Goal: Task Accomplishment & Management: Manage account settings

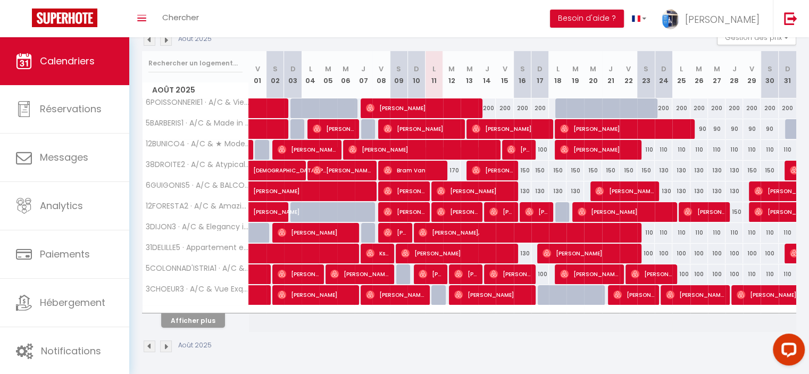
click at [527, 171] on div "150" at bounding box center [523, 171] width 18 height 20
type input "150"
type input "[PERSON_NAME] 16 Août 2025"
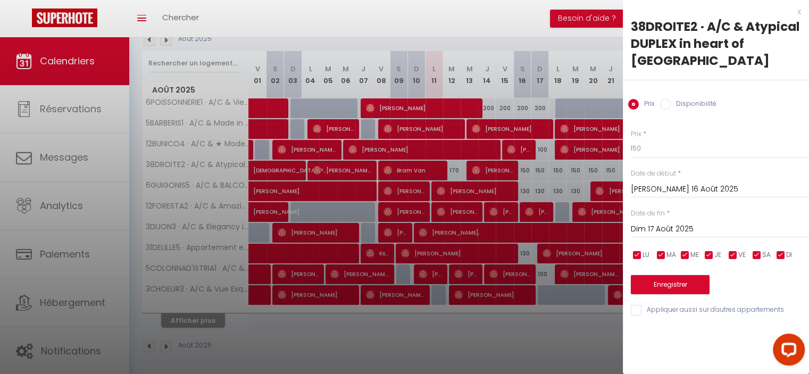
click at [666, 219] on div "Dim 17 Août 2025 < Août 2025 > Dim Lun Mar Mer Jeu Ven Sam 1 2 3 4 5 6 7 8 9 10…" at bounding box center [720, 228] width 178 height 19
drag, startPoint x: 669, startPoint y: 226, endPoint x: 683, endPoint y: 229, distance: 14.2
click at [669, 226] on input "Dim 17 Août 2025" at bounding box center [720, 229] width 178 height 14
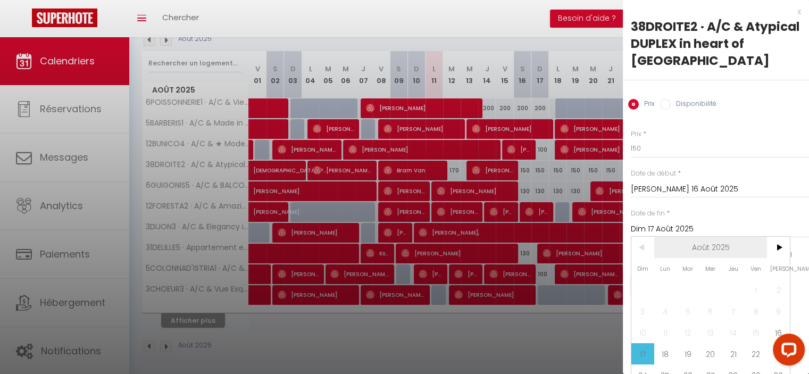
scroll to position [40, 0]
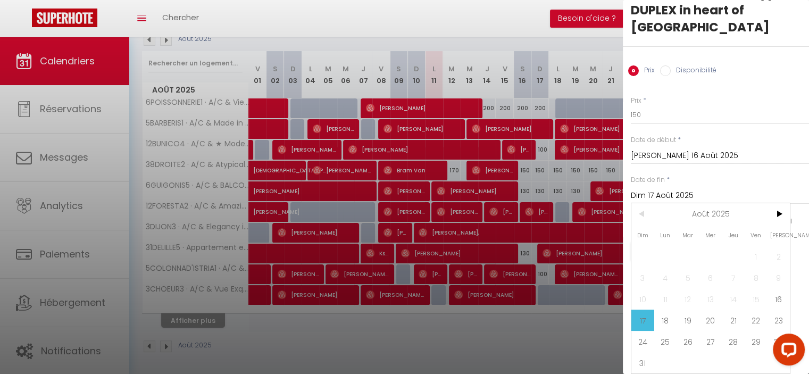
drag, startPoint x: 756, startPoint y: 314, endPoint x: 691, endPoint y: 167, distance: 160.6
click at [753, 311] on span "22" at bounding box center [756, 320] width 23 height 21
type input "Ven 22 Août 2025"
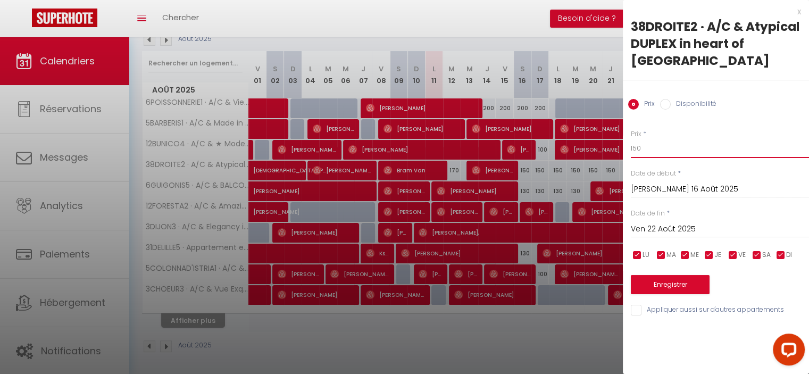
click at [634, 147] on input "150" at bounding box center [720, 148] width 178 height 19
type input "130"
click at [697, 285] on button "Enregistrer" at bounding box center [670, 284] width 79 height 19
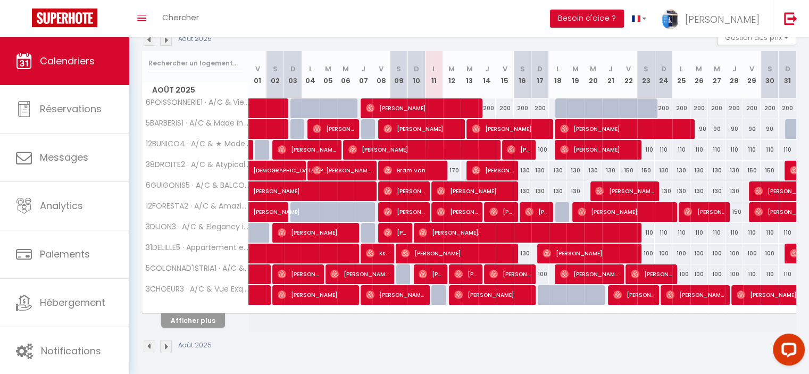
click at [490, 106] on div "200" at bounding box center [487, 108] width 18 height 20
type input "200"
type input "[DEMOGRAPHIC_DATA] 14 Août 2025"
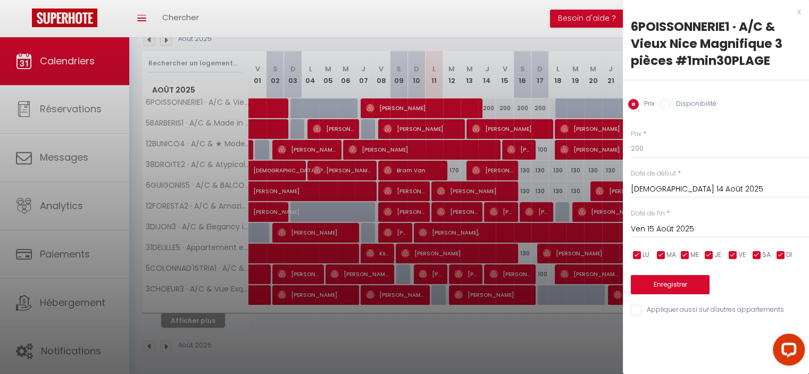
click at [675, 225] on input "Ven 15 Août 2025" at bounding box center [720, 229] width 178 height 14
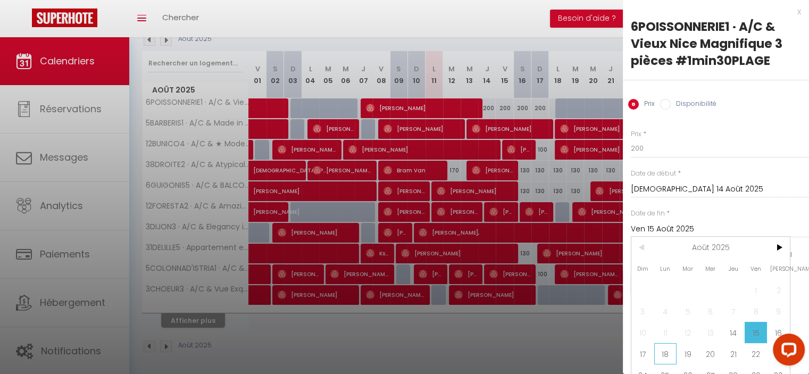
click at [660, 359] on span "18" at bounding box center [666, 353] width 23 height 21
type input "Lun 18 Août 2025"
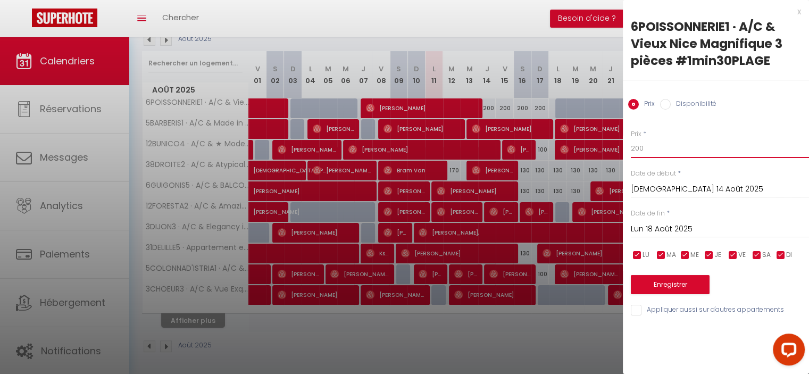
drag, startPoint x: 626, startPoint y: 144, endPoint x: 620, endPoint y: 143, distance: 5.3
click at [620, 143] on body "Questions et aide sur la MIGRATION - [GEOGRAPHIC_DATA] ouverte de 13 à 14h puis…" at bounding box center [404, 145] width 809 height 462
type input "190"
click at [690, 277] on button "Enregistrer" at bounding box center [670, 284] width 79 height 19
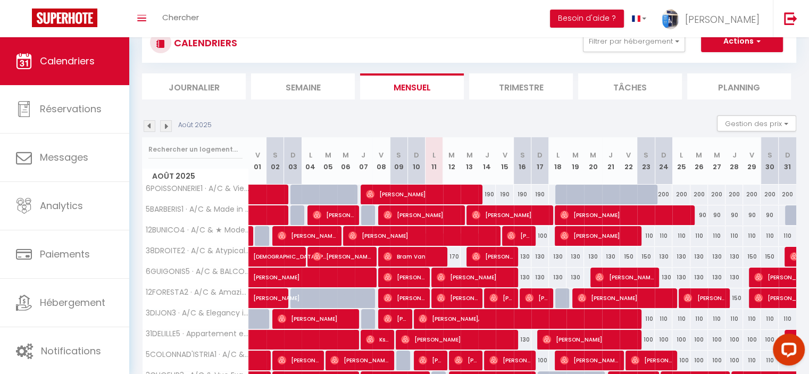
scroll to position [123, 0]
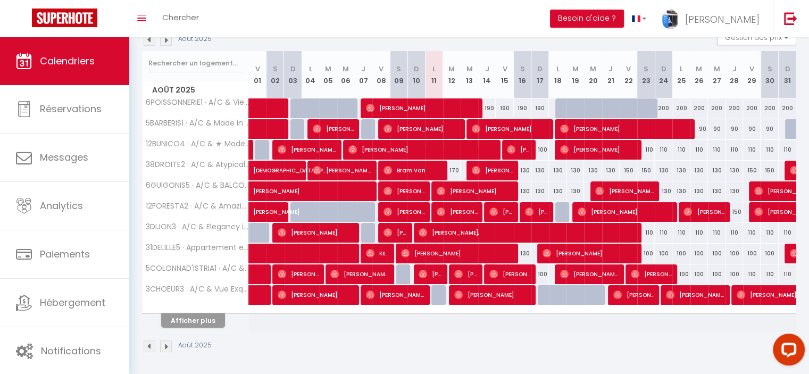
click at [196, 327] on th "Afficher plus" at bounding box center [196, 318] width 106 height 27
click at [198, 319] on button "Afficher plus" at bounding box center [193, 320] width 64 height 14
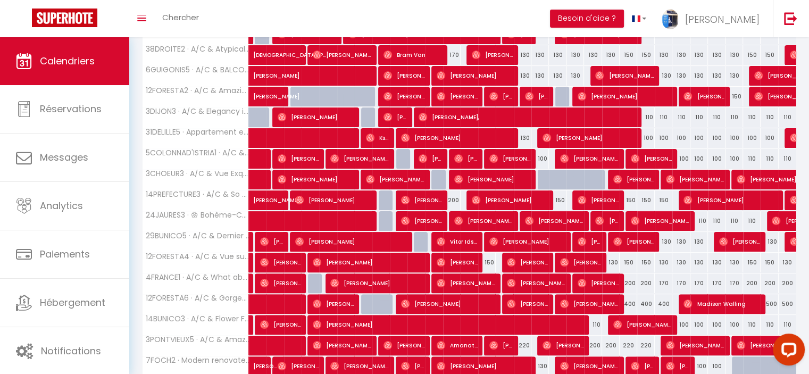
scroll to position [330, 0]
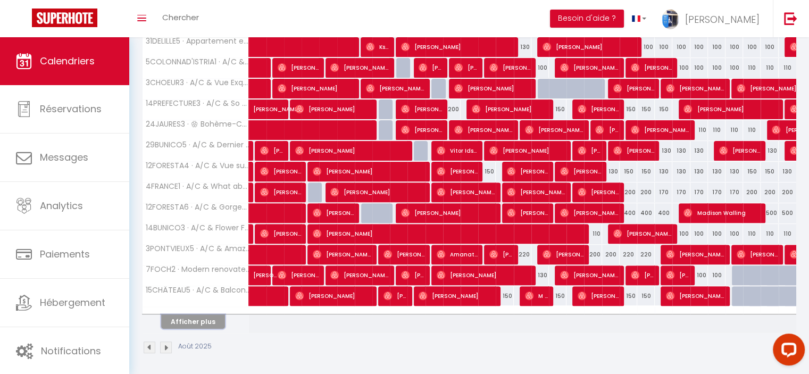
click at [209, 314] on button "Afficher plus" at bounding box center [193, 321] width 64 height 14
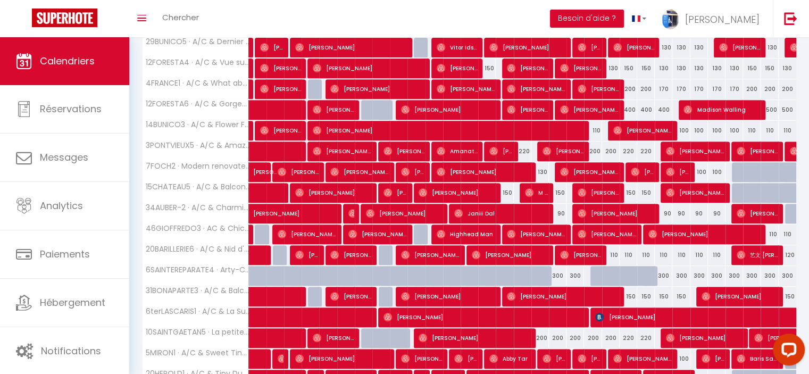
scroll to position [536, 0]
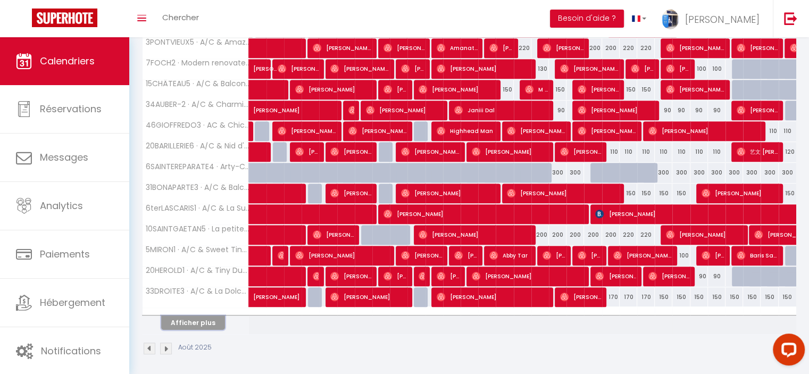
click at [205, 319] on button "Afficher plus" at bounding box center [193, 323] width 64 height 14
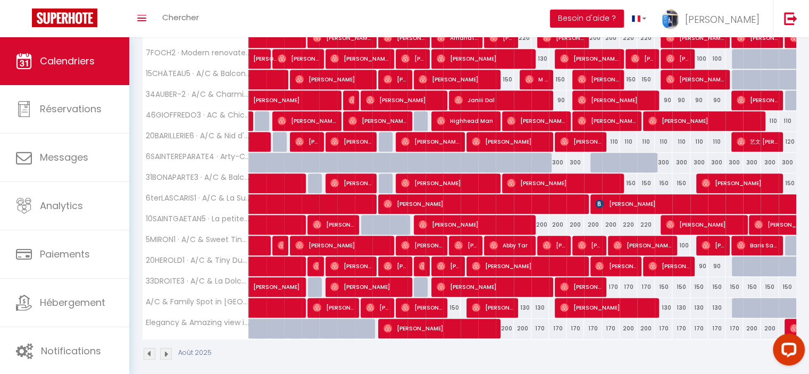
scroll to position [551, 0]
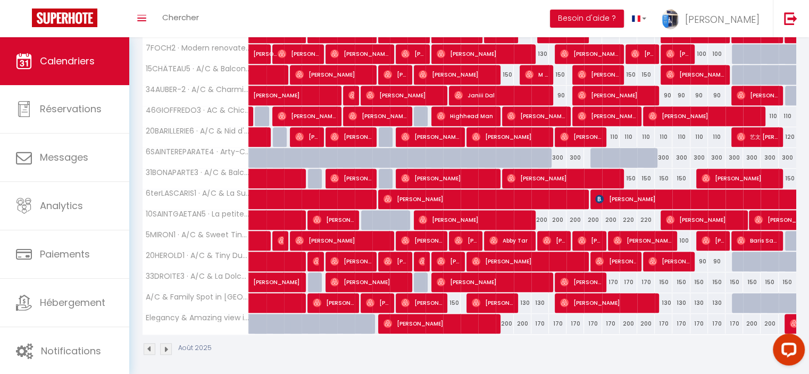
click at [509, 319] on div "200" at bounding box center [505, 324] width 18 height 20
type input "200"
type input "Ven 15 Août 2025"
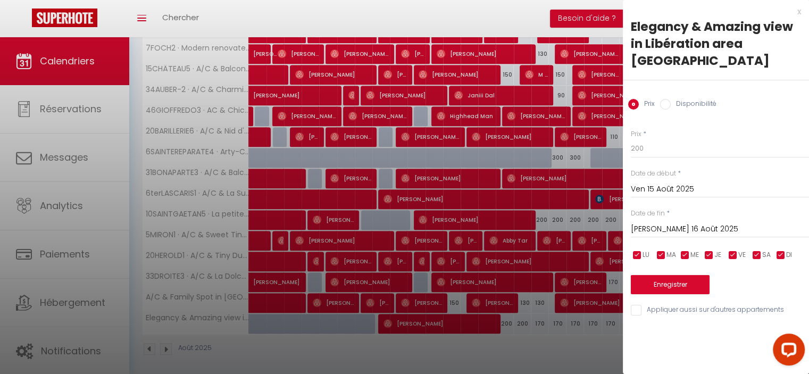
click at [641, 222] on input "[PERSON_NAME] 16 Août 2025" at bounding box center [720, 229] width 178 height 14
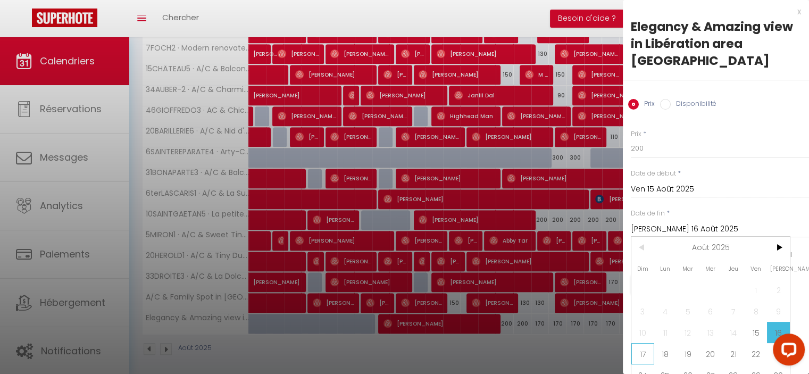
click at [651, 343] on span "17" at bounding box center [643, 353] width 23 height 21
type input "Dim 17 Août 2025"
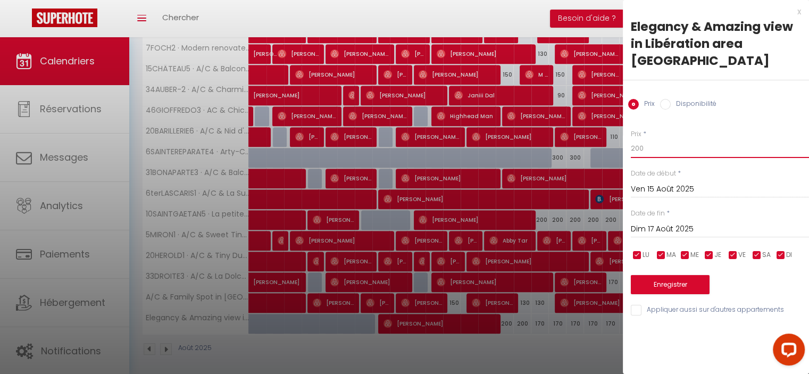
drag, startPoint x: 636, startPoint y: 129, endPoint x: 624, endPoint y: 129, distance: 11.7
click at [624, 129] on div "Prix * 200 Statut * Disponible Indisponible Date de début * Ven 15 Août 2025 < …" at bounding box center [716, 216] width 186 height 201
type input "170"
click at [664, 276] on button "Enregistrer" at bounding box center [670, 284] width 79 height 19
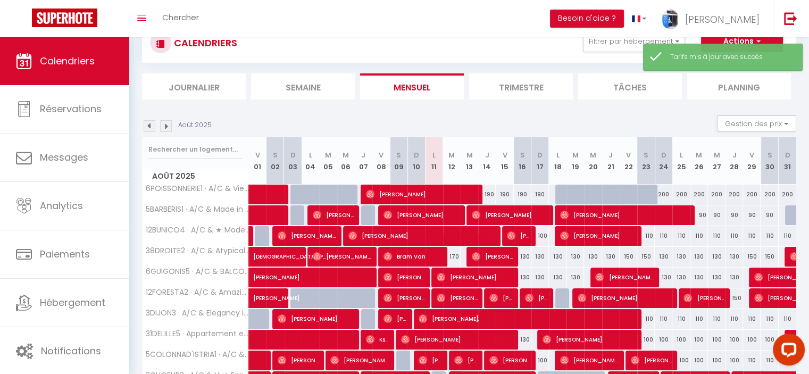
scroll to position [123, 0]
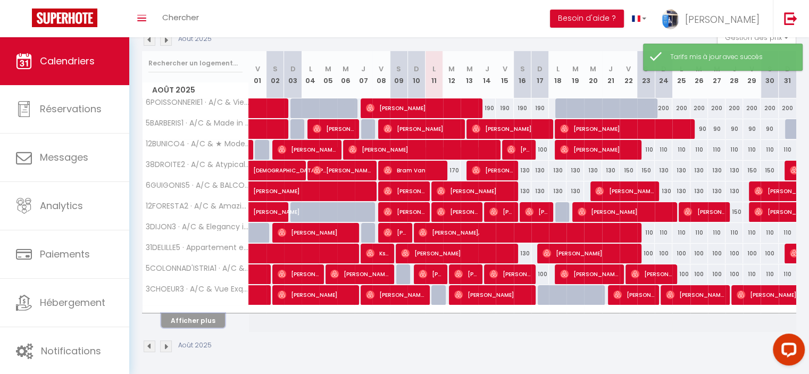
click at [209, 323] on button "Afficher plus" at bounding box center [193, 320] width 64 height 14
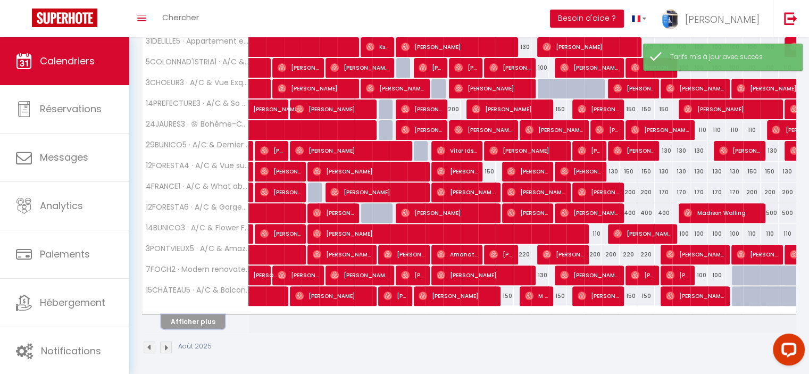
click at [198, 321] on button "Afficher plus" at bounding box center [193, 321] width 64 height 14
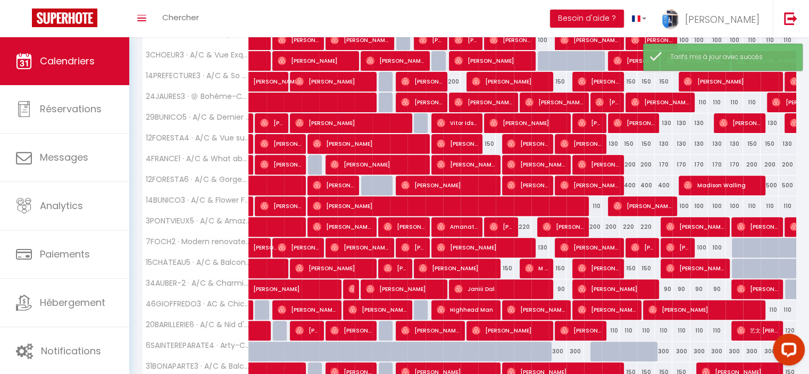
scroll to position [536, 0]
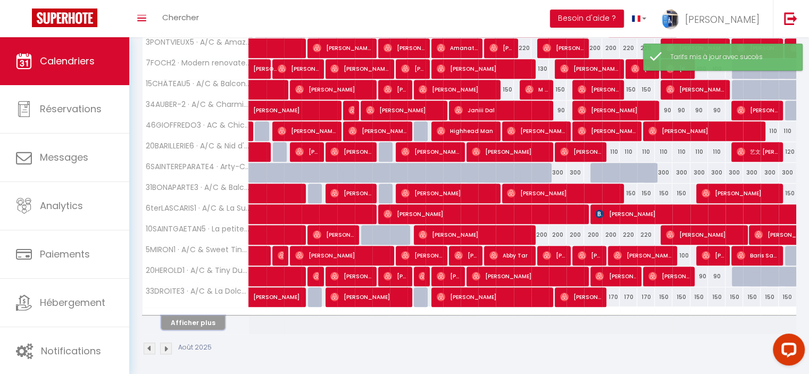
click at [202, 316] on button "Afficher plus" at bounding box center [193, 323] width 64 height 14
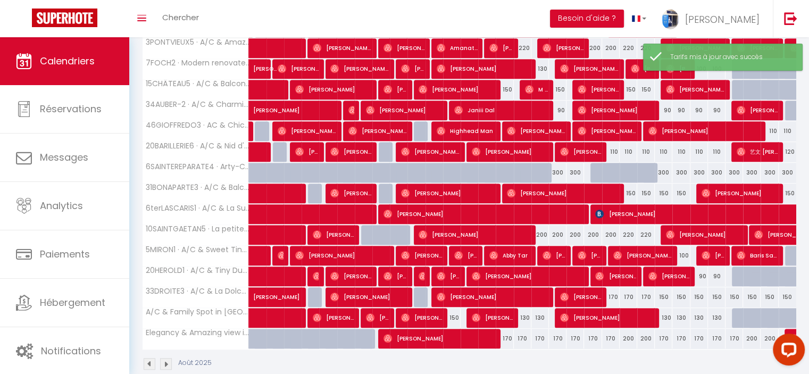
scroll to position [551, 0]
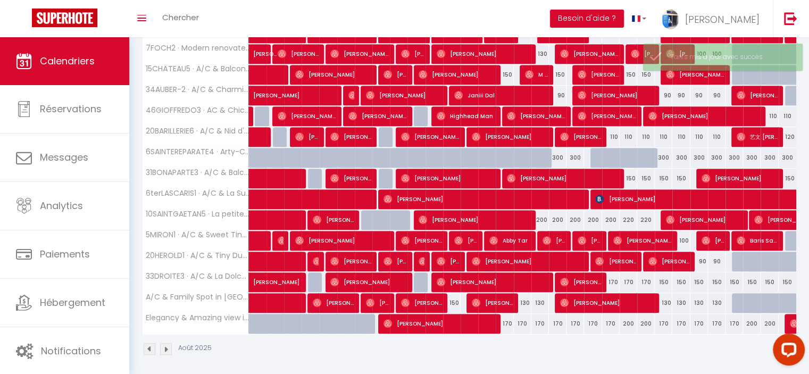
click at [541, 321] on div "170" at bounding box center [541, 324] width 18 height 20
type input "170"
type input "Dim 17 Août 2025"
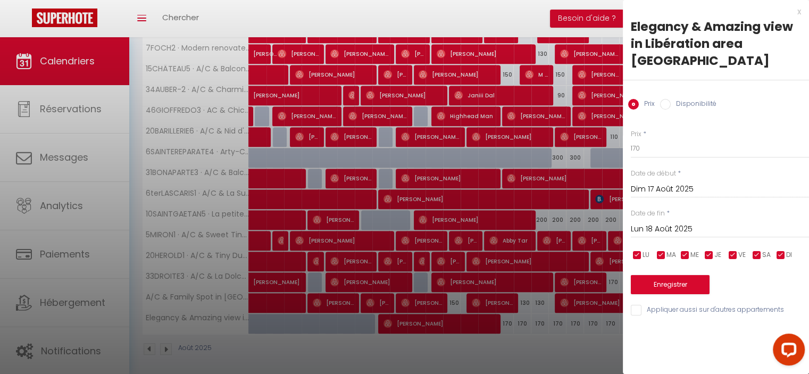
click at [672, 222] on input "Lun 18 Août 2025" at bounding box center [720, 229] width 178 height 14
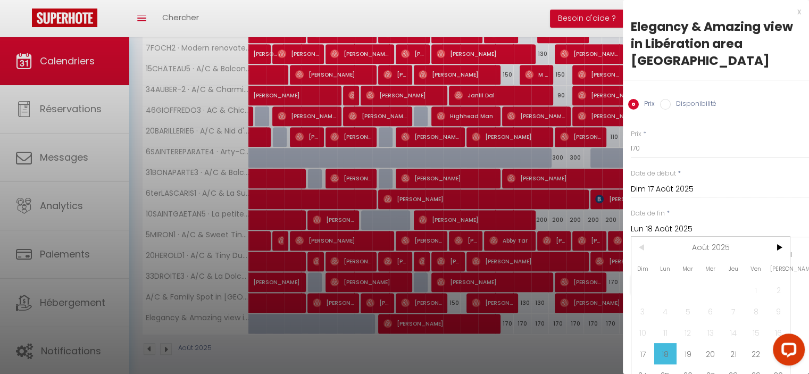
drag, startPoint x: 751, startPoint y: 336, endPoint x: 678, endPoint y: 205, distance: 149.4
click at [751, 343] on span "22" at bounding box center [756, 353] width 23 height 21
type input "Ven 22 Août 2025"
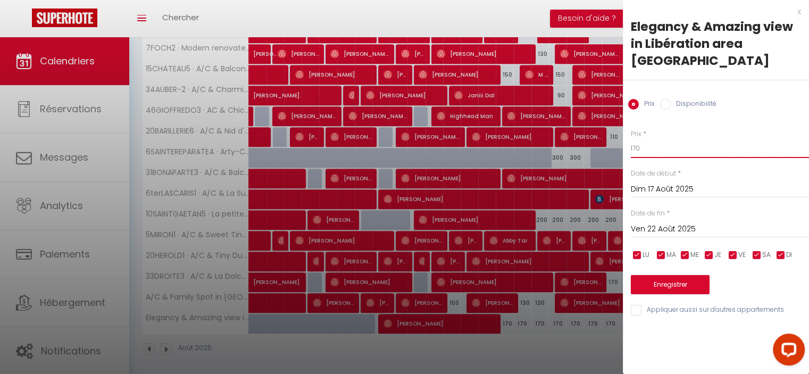
click at [634, 139] on input "170" at bounding box center [720, 148] width 178 height 19
type input "150"
click at [662, 275] on button "Enregistrer" at bounding box center [670, 284] width 79 height 19
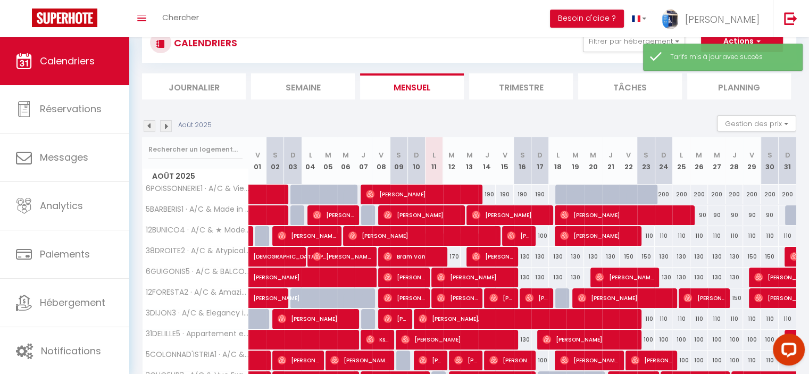
scroll to position [123, 0]
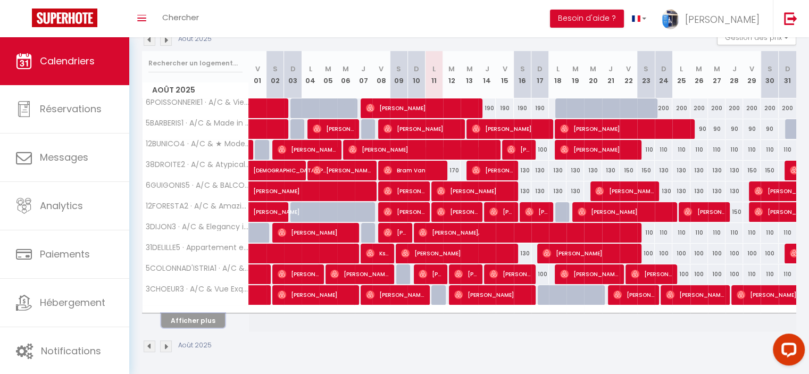
click at [218, 316] on button "Afficher plus" at bounding box center [193, 320] width 64 height 14
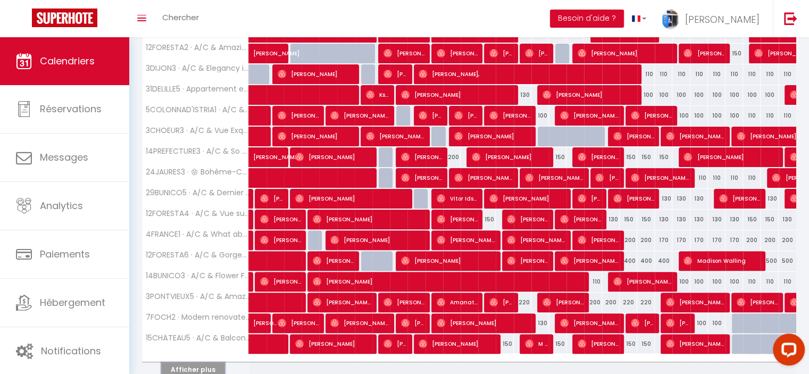
scroll to position [330, 0]
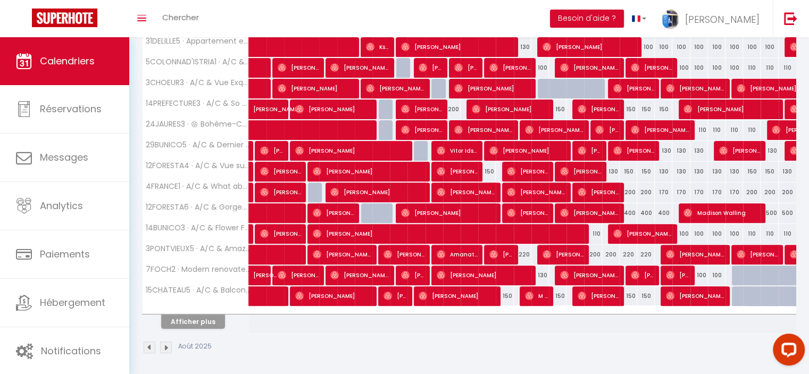
click at [213, 310] on div at bounding box center [196, 310] width 106 height 7
click at [216, 315] on button "Afficher plus" at bounding box center [193, 321] width 64 height 14
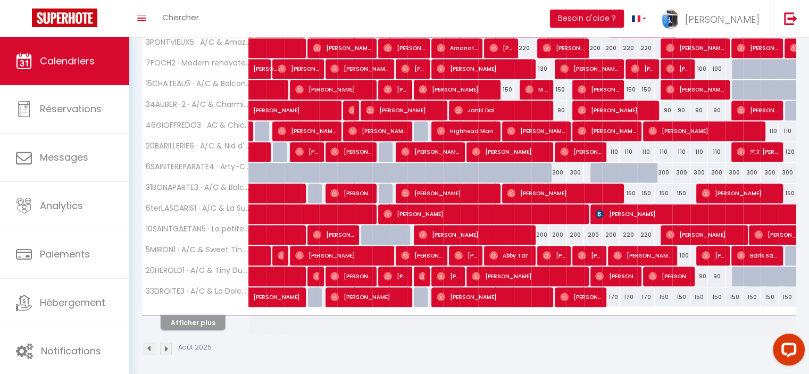
click at [199, 317] on button "Afficher plus" at bounding box center [193, 323] width 64 height 14
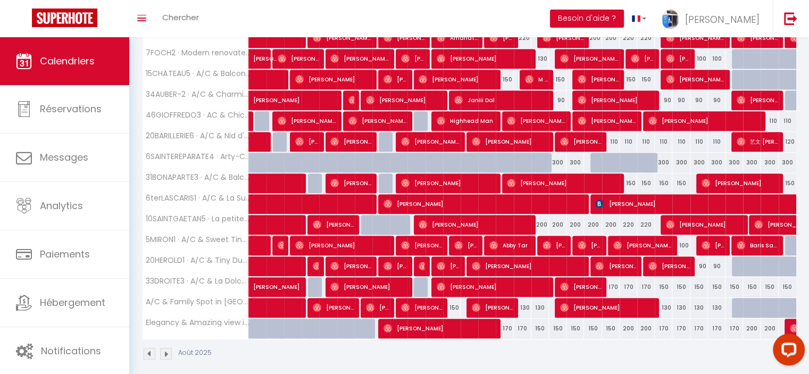
scroll to position [551, 0]
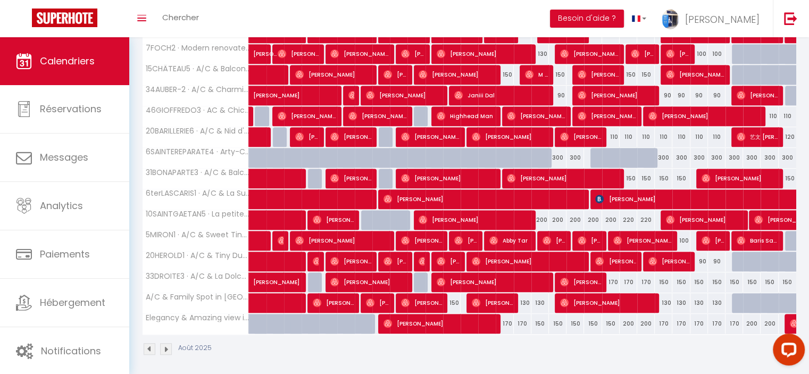
click at [627, 318] on div "200" at bounding box center [629, 324] width 18 height 20
type input "200"
type input "Ven 22 Août 2025"
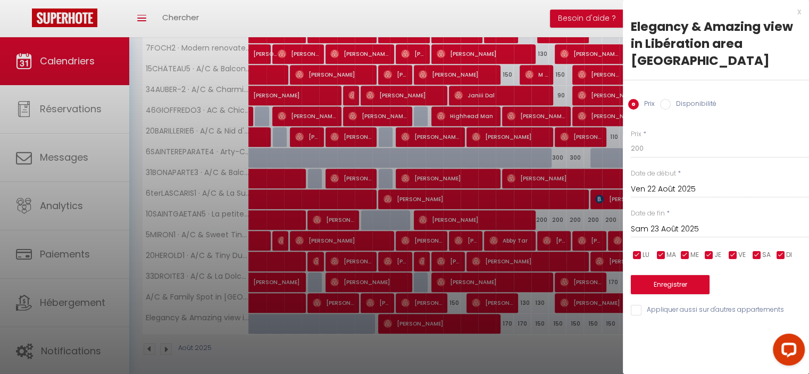
click at [675, 222] on input "Sam 23 Août 2025" at bounding box center [720, 229] width 178 height 14
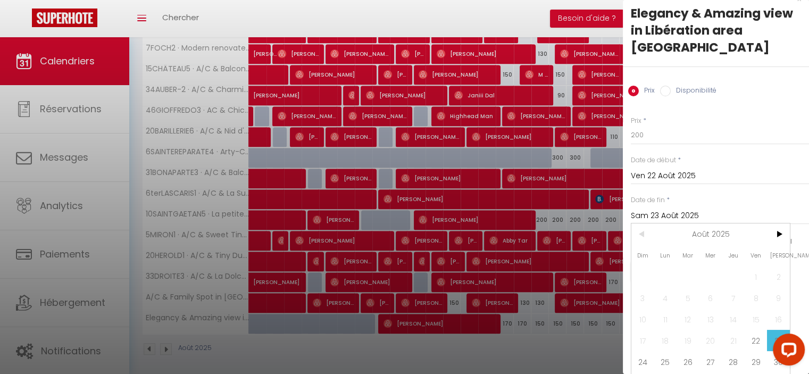
scroll to position [23, 0]
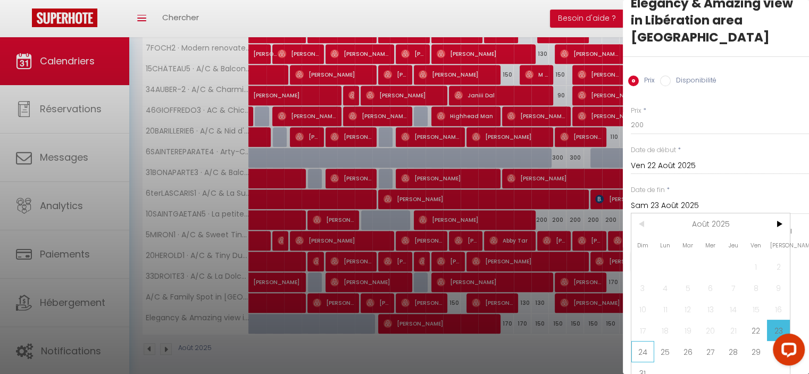
click at [639, 341] on span "24" at bounding box center [643, 351] width 23 height 21
type input "Dim 24 Août 2025"
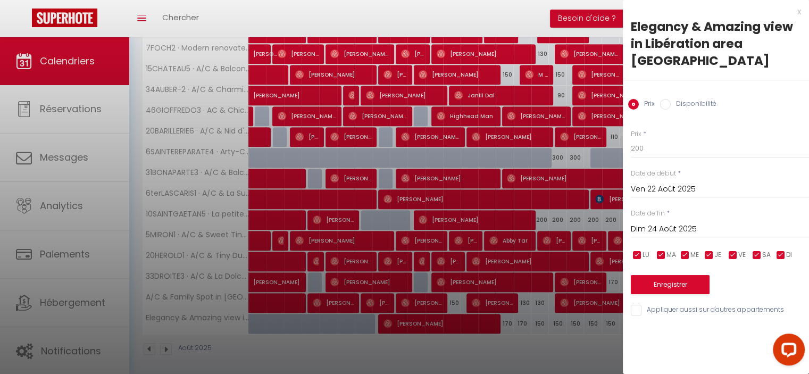
scroll to position [0, 0]
click at [629, 130] on div "Prix * 200 Statut * Disponible Indisponible Date de début * Ven 22 Août 2025 < …" at bounding box center [716, 216] width 186 height 201
type input "170"
click at [665, 275] on button "Enregistrer" at bounding box center [670, 284] width 79 height 19
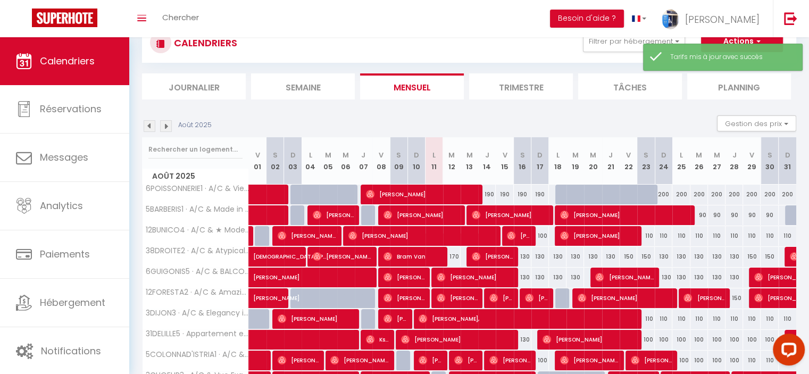
scroll to position [123, 0]
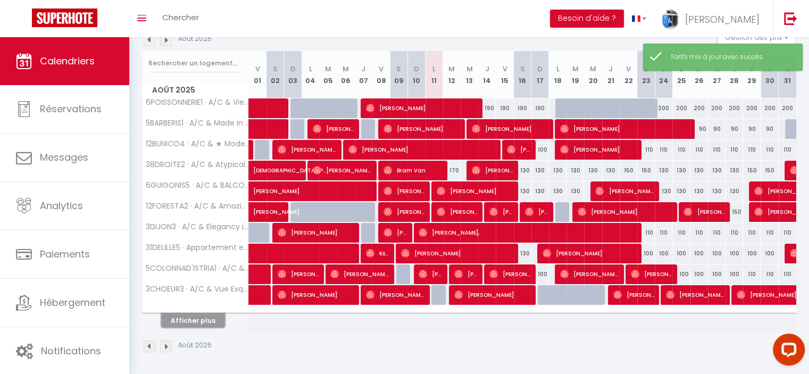
click at [198, 322] on button "Afficher plus" at bounding box center [193, 320] width 64 height 14
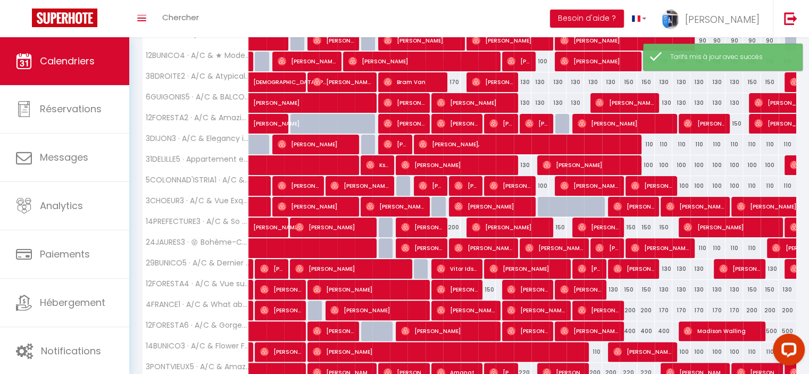
scroll to position [330, 0]
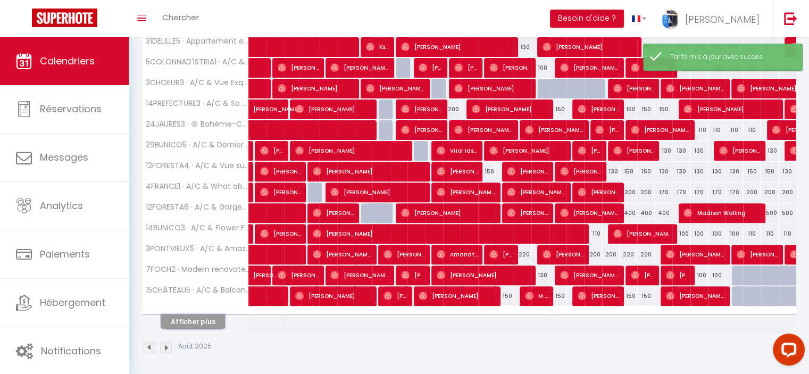
click at [198, 316] on button "Afficher plus" at bounding box center [193, 321] width 64 height 14
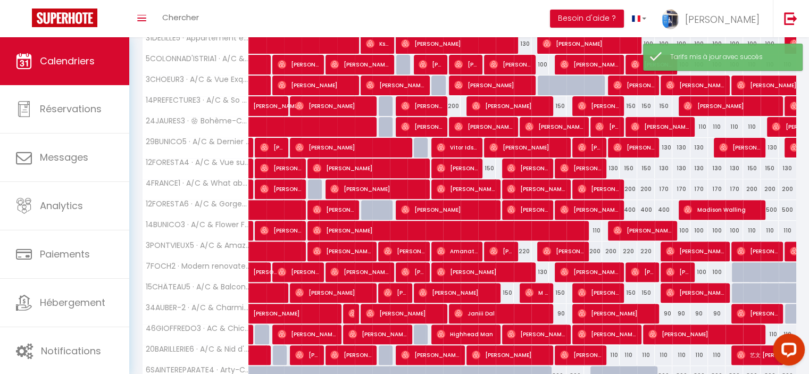
scroll to position [536, 0]
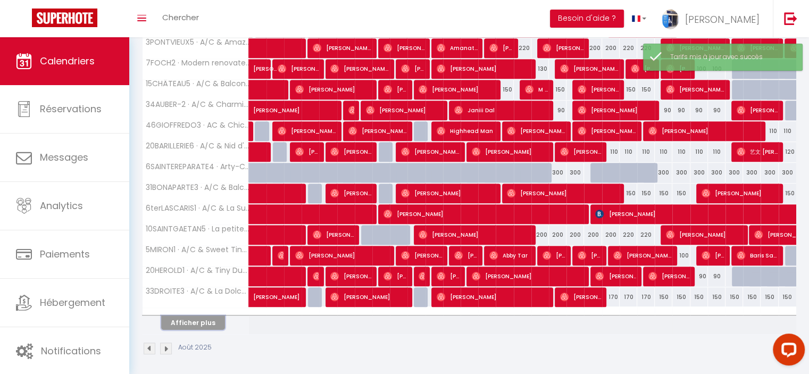
click at [206, 319] on button "Afficher plus" at bounding box center [193, 323] width 64 height 14
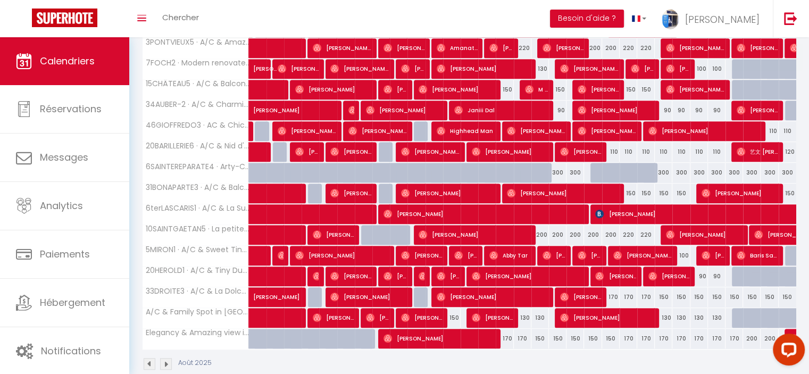
scroll to position [551, 0]
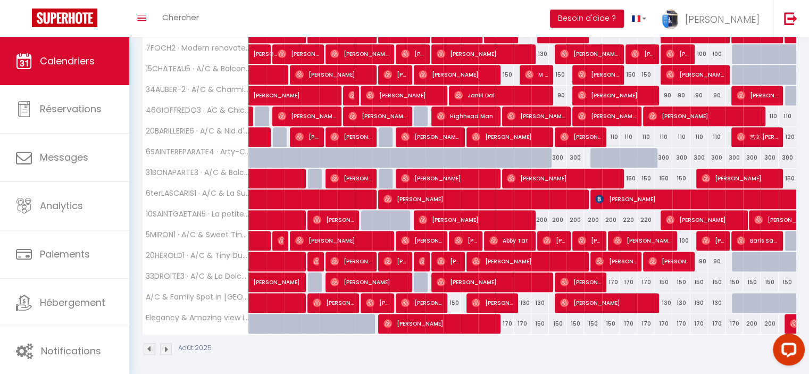
click at [664, 319] on div "170" at bounding box center [664, 324] width 18 height 20
type input "170"
type input "Dim 24 Août 2025"
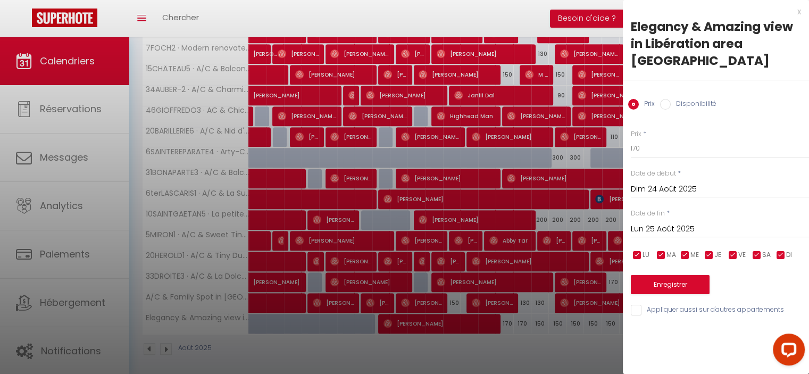
click at [660, 222] on input "Lun 25 Août 2025" at bounding box center [720, 229] width 178 height 14
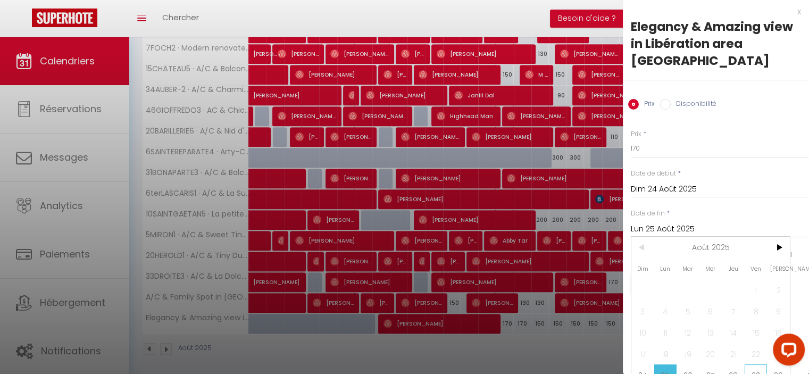
click at [752, 365] on span "29" at bounding box center [756, 375] width 23 height 21
type input "Ven 29 Août 2025"
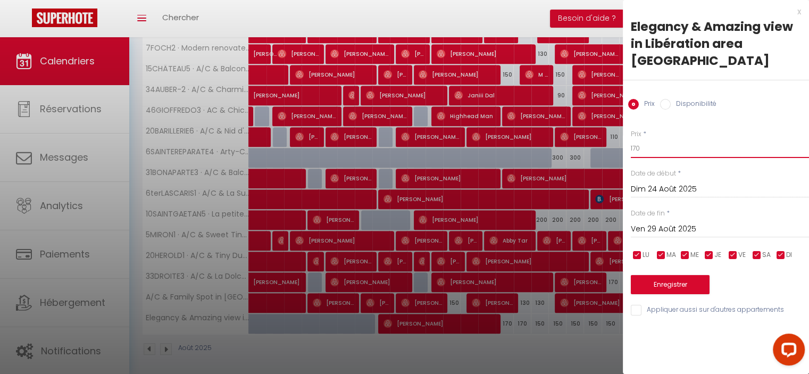
drag, startPoint x: 631, startPoint y: 131, endPoint x: 637, endPoint y: 131, distance: 6.9
click at [637, 139] on input "170" at bounding box center [720, 148] width 178 height 19
type input "150"
click at [662, 275] on button "Enregistrer" at bounding box center [670, 284] width 79 height 19
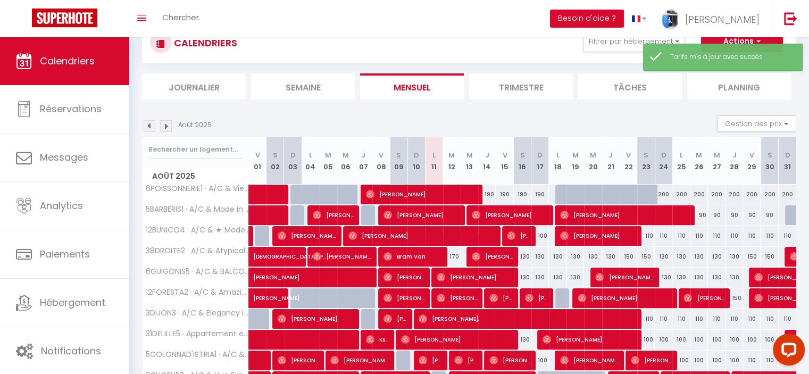
scroll to position [123, 0]
